Goal: Information Seeking & Learning: Learn about a topic

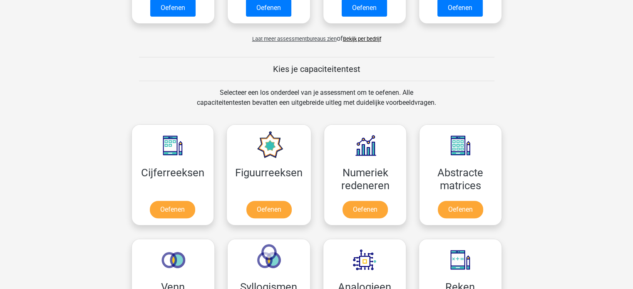
scroll to position [333, 0]
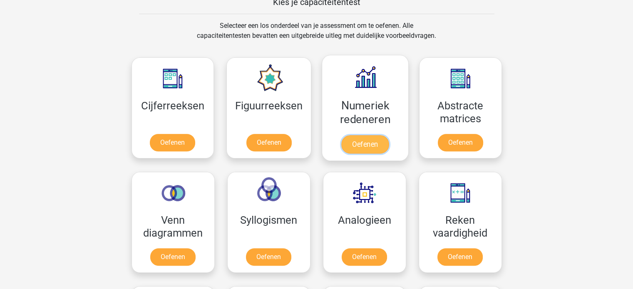
click at [362, 142] on link "Oefenen" at bounding box center [364, 144] width 47 height 18
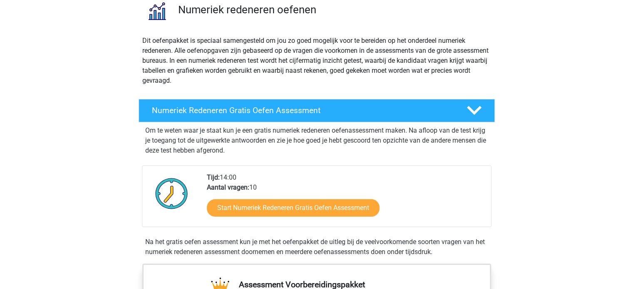
scroll to position [83, 0]
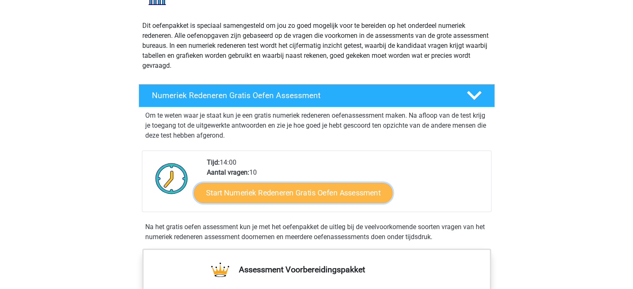
click at [353, 189] on link "Start Numeriek Redeneren Gratis Oefen Assessment" at bounding box center [293, 193] width 199 height 20
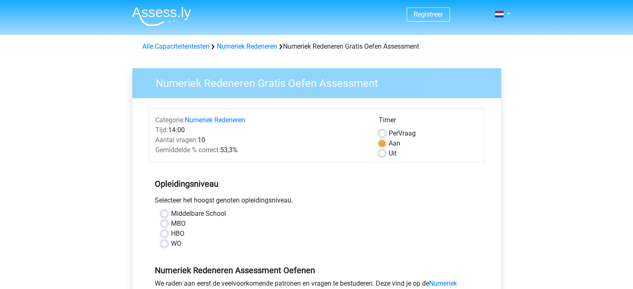
click at [171, 232] on label "HBO" at bounding box center [177, 234] width 13 height 10
click at [163, 232] on input "HBO" at bounding box center [164, 233] width 7 height 8
radio input "true"
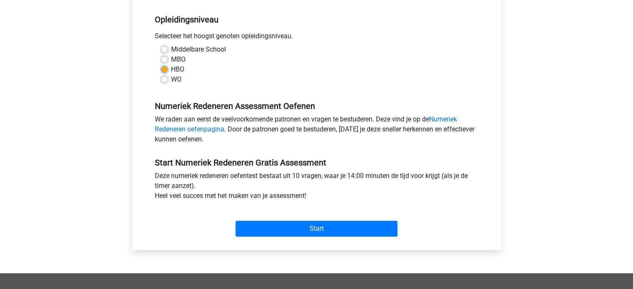
scroll to position [167, 0]
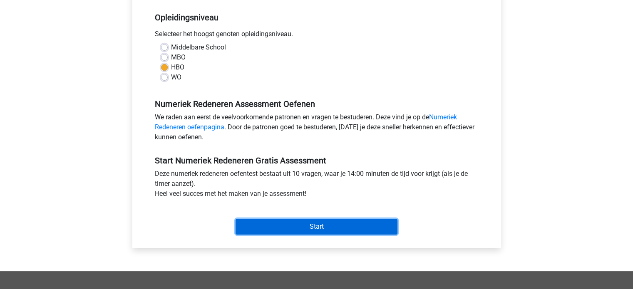
click at [327, 228] on input "Start" at bounding box center [317, 227] width 162 height 16
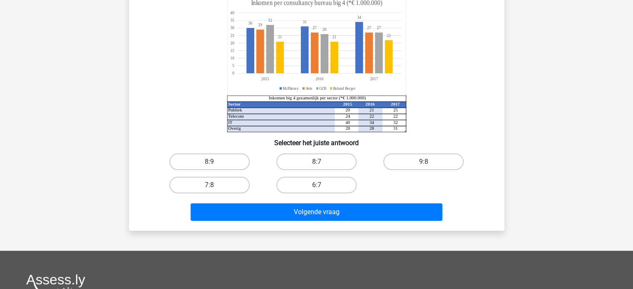
scroll to position [83, 0]
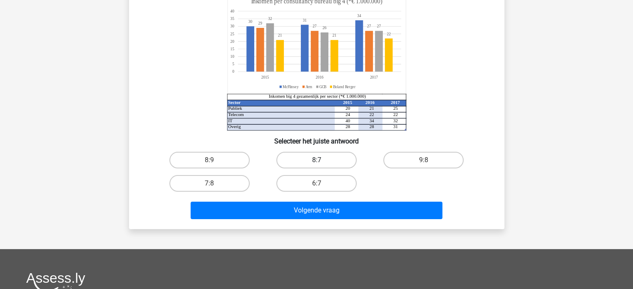
click at [321, 159] on label "8:7" at bounding box center [316, 160] width 80 height 17
click at [321, 160] on input "8:7" at bounding box center [318, 162] width 5 height 5
radio input "true"
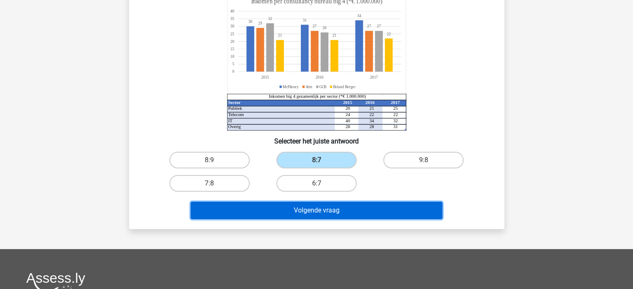
click at [331, 213] on button "Volgende vraag" at bounding box center [317, 210] width 252 height 17
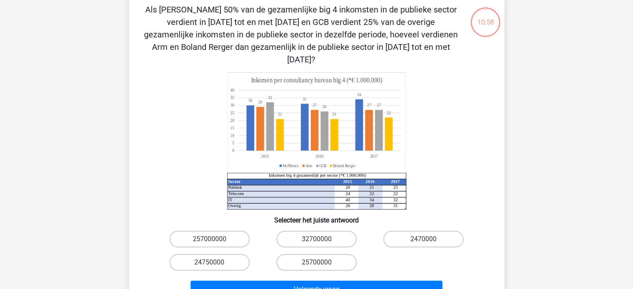
scroll to position [38, 0]
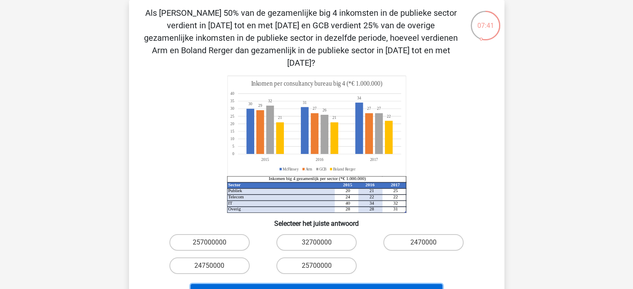
click at [307, 284] on button "Volgende vraag" at bounding box center [317, 292] width 252 height 17
click at [154, 213] on h6 "Selecteer het juiste antwoord" at bounding box center [316, 220] width 349 height 15
click at [410, 234] on label "2470000" at bounding box center [423, 242] width 80 height 17
click at [424, 243] on input "2470000" at bounding box center [426, 245] width 5 height 5
radio input "true"
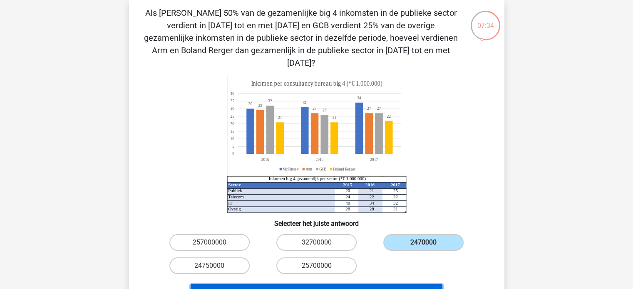
click at [326, 284] on button "Volgende vraag" at bounding box center [317, 292] width 252 height 17
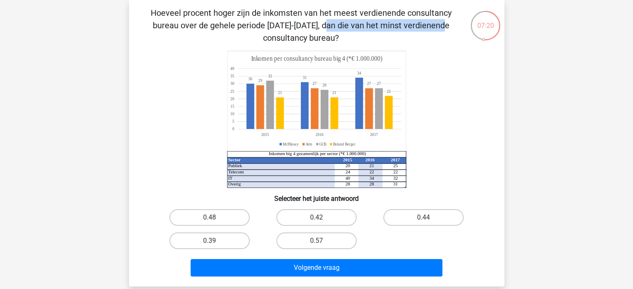
drag, startPoint x: 157, startPoint y: 20, endPoint x: 289, endPoint y: 17, distance: 132.4
click at [281, 20] on p "Hoeveel procent hoger zijn de inkomsten van het meest verdienende consultancy b…" at bounding box center [301, 25] width 318 height 37
click at [182, 37] on p "Hoeveel procent hoger zijn de inkomsten van het meest verdienende consultancy b…" at bounding box center [301, 25] width 318 height 37
click at [231, 222] on label "0.48" at bounding box center [209, 217] width 80 height 17
click at [215, 222] on input "0.48" at bounding box center [211, 220] width 5 height 5
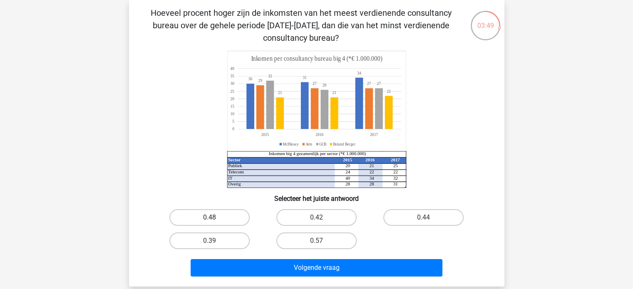
radio input "true"
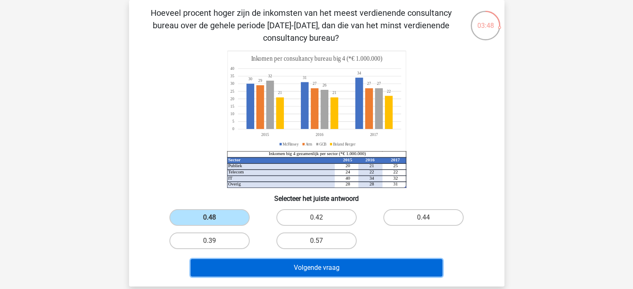
click at [287, 266] on button "Volgende vraag" at bounding box center [317, 267] width 252 height 17
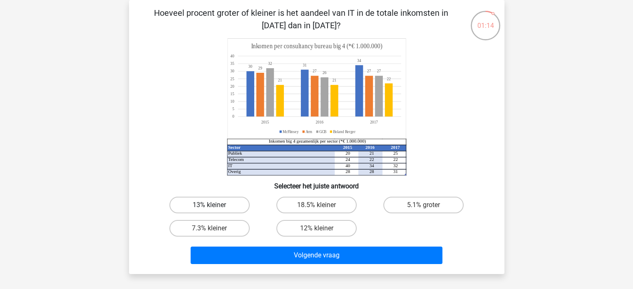
click at [206, 204] on label "13% kleiner" at bounding box center [209, 205] width 80 height 17
click at [209, 205] on input "13% kleiner" at bounding box center [211, 207] width 5 height 5
radio input "true"
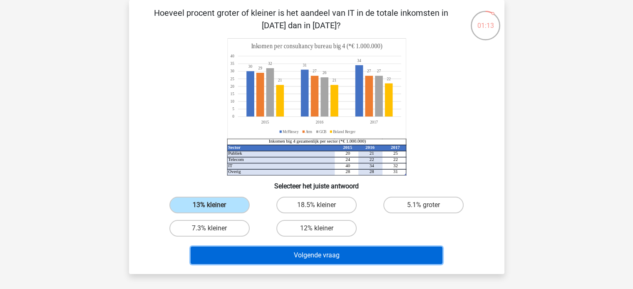
click at [327, 256] on button "Volgende vraag" at bounding box center [317, 255] width 252 height 17
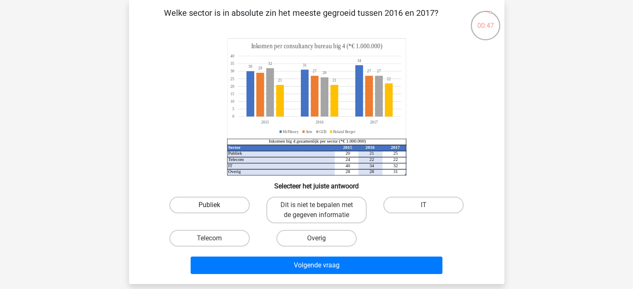
click at [239, 208] on label "Publiek" at bounding box center [209, 205] width 80 height 17
click at [215, 208] on input "Publiek" at bounding box center [211, 207] width 5 height 5
radio input "true"
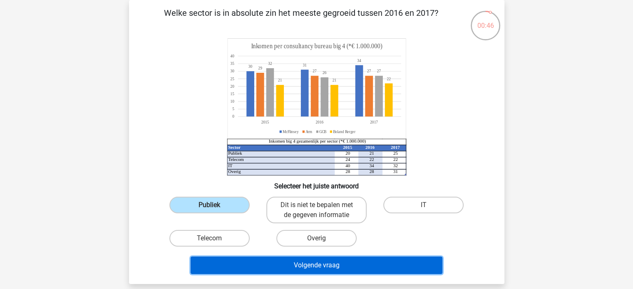
click at [321, 265] on button "Volgende vraag" at bounding box center [317, 265] width 252 height 17
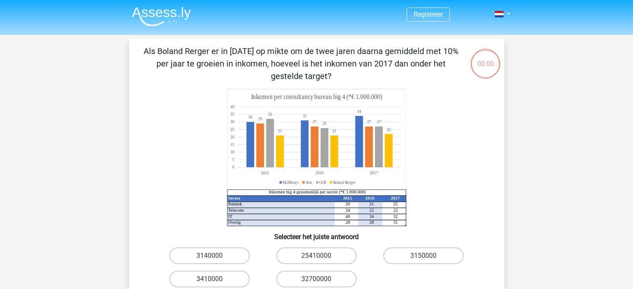
scroll to position [38, 0]
